Goal: Check status: Check status

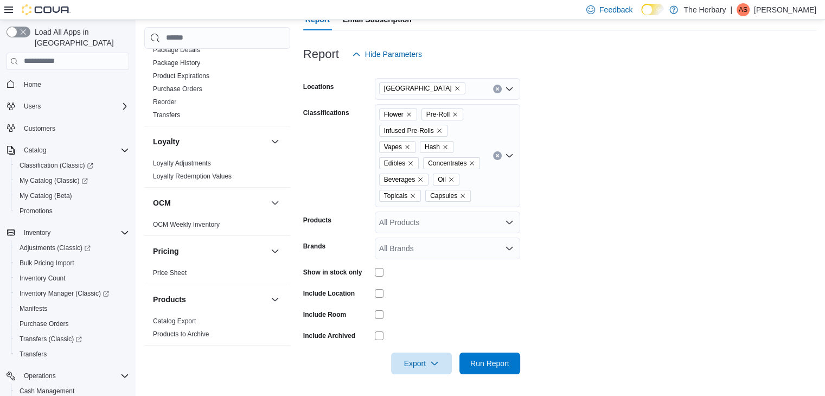
scroll to position [821, 0]
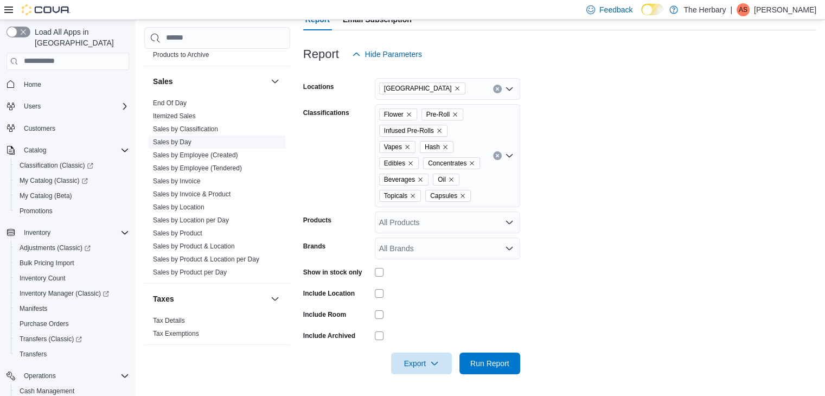
click at [182, 138] on span "Sales by Day" at bounding box center [172, 142] width 38 height 9
click at [179, 138] on link "Sales by Day" at bounding box center [172, 142] width 38 height 8
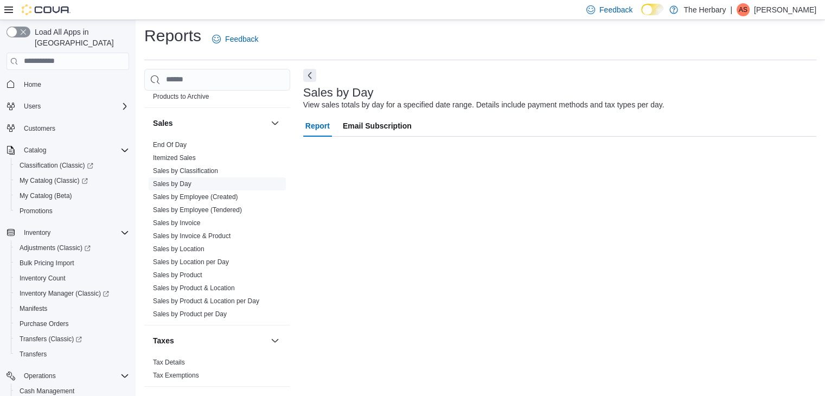
scroll to position [4, 0]
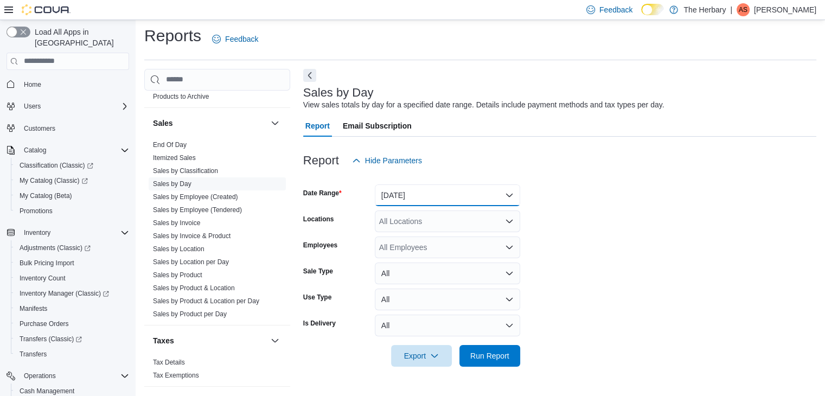
click at [423, 194] on button "[DATE]" at bounding box center [447, 195] width 145 height 22
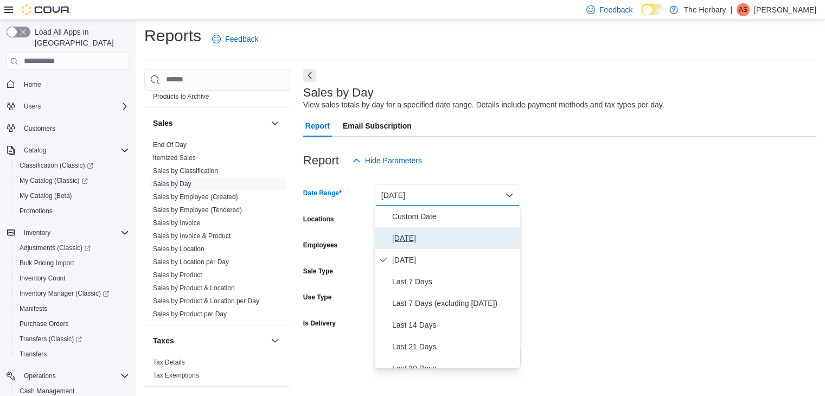
click at [423, 234] on span "[DATE]" at bounding box center [454, 238] width 124 height 13
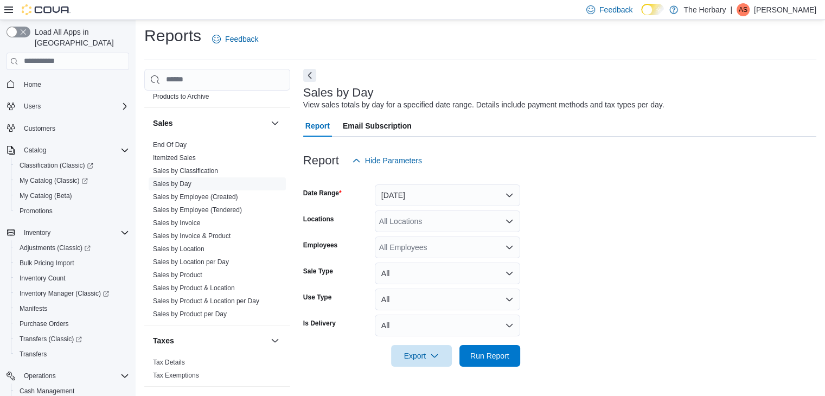
drag, startPoint x: 724, startPoint y: 240, endPoint x: 683, endPoint y: 240, distance: 40.7
click at [723, 240] on form "Date Range [DATE] Locations All Locations Employees All Employees Sale Type All…" at bounding box center [559, 268] width 513 height 195
click at [445, 228] on div "All Locations" at bounding box center [447, 221] width 145 height 22
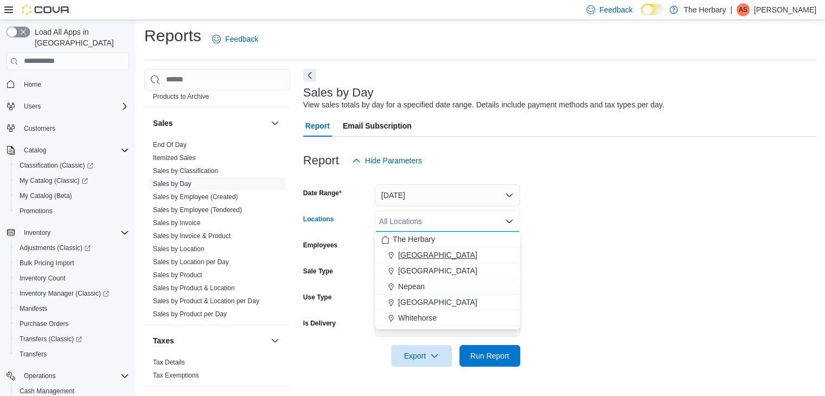
click at [445, 255] on div "[GEOGRAPHIC_DATA]" at bounding box center [447, 254] width 132 height 11
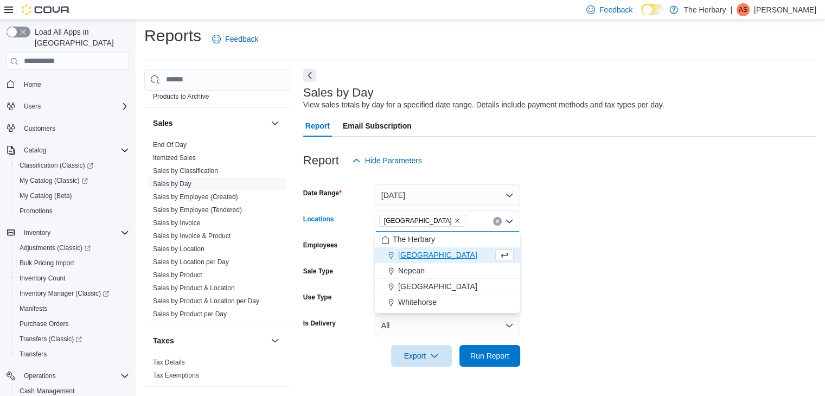
drag, startPoint x: 739, startPoint y: 277, endPoint x: 679, endPoint y: 300, distance: 64.7
click at [735, 277] on form "Date Range [DATE] Locations [GEOGRAPHIC_DATA] Combo box. Selected. [GEOGRAPHIC_…" at bounding box center [559, 268] width 513 height 195
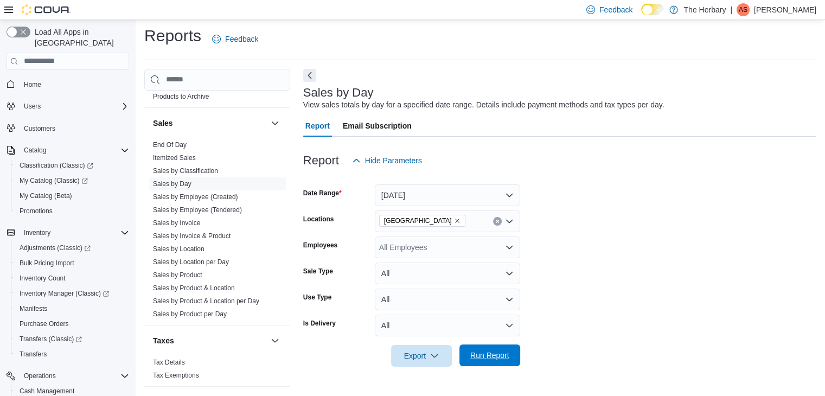
click at [490, 350] on span "Run Report" at bounding box center [489, 355] width 39 height 11
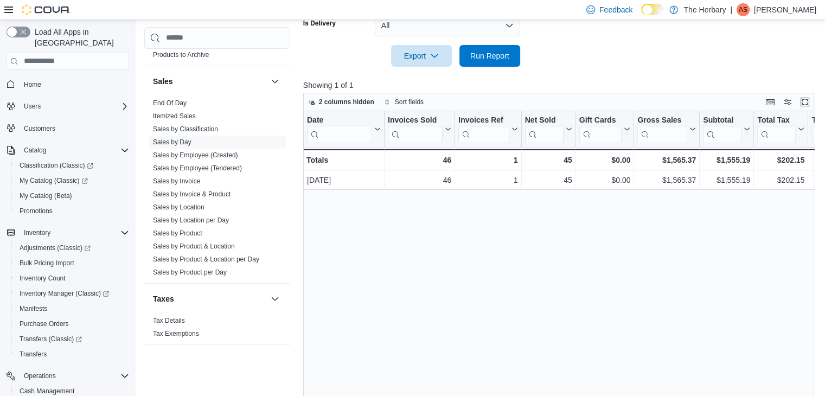
scroll to position [325, 0]
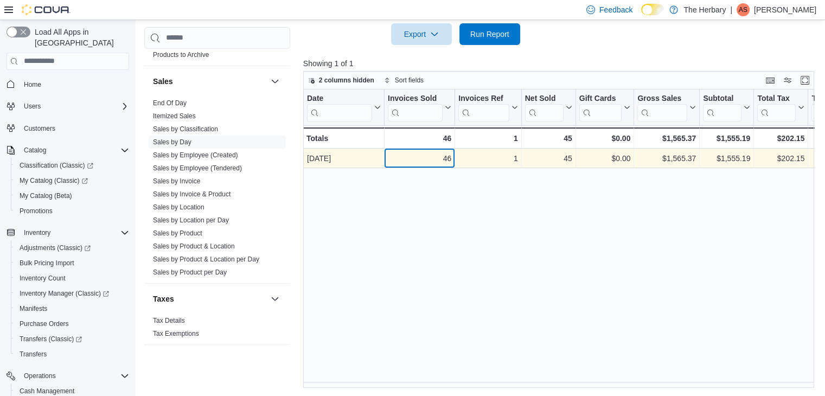
click at [427, 160] on div "46" at bounding box center [419, 158] width 63 height 13
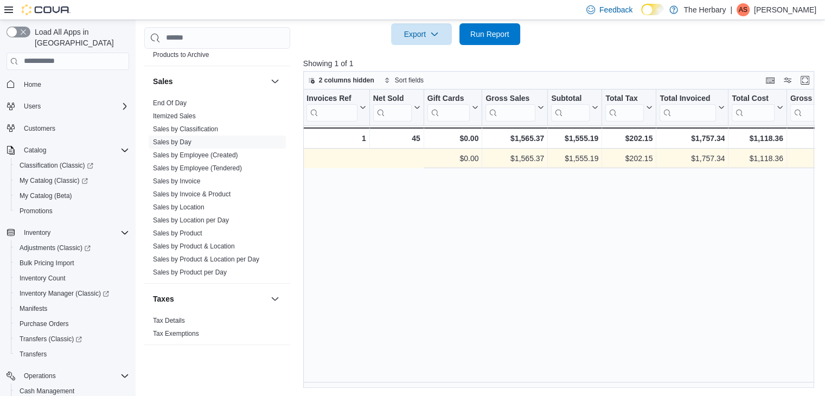
scroll to position [0, 0]
